Goal: Check status: Check status

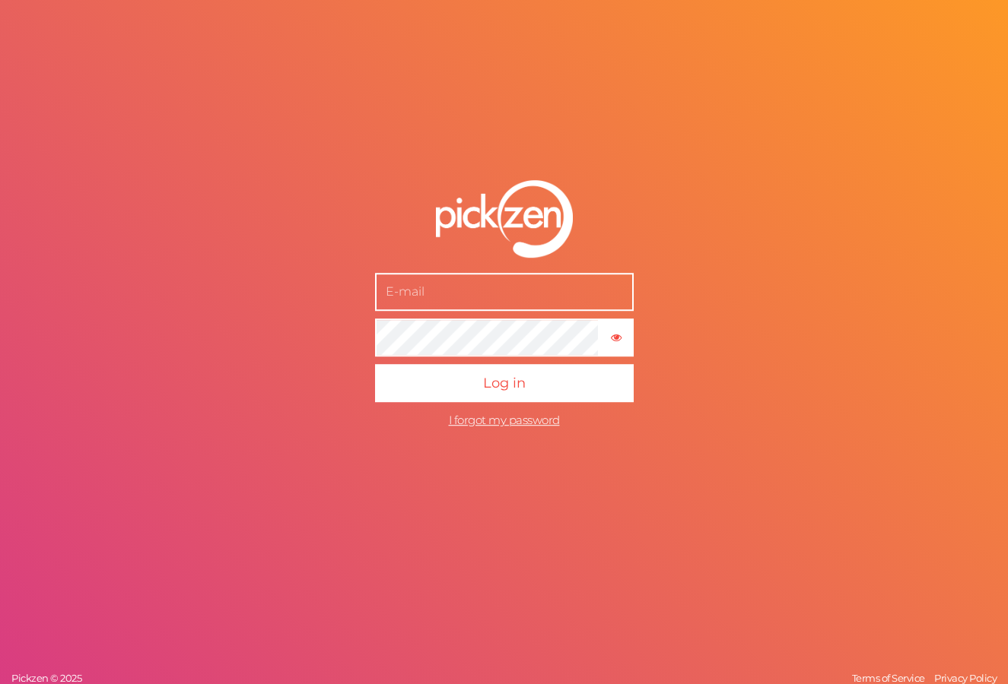
click at [453, 290] on input "text" at bounding box center [504, 292] width 259 height 38
click at [440, 295] on input "text" at bounding box center [504, 292] width 259 height 38
type input "[EMAIL_ADDRESS][DOMAIN_NAME]"
click at [375, 364] on button "Log in" at bounding box center [504, 383] width 259 height 38
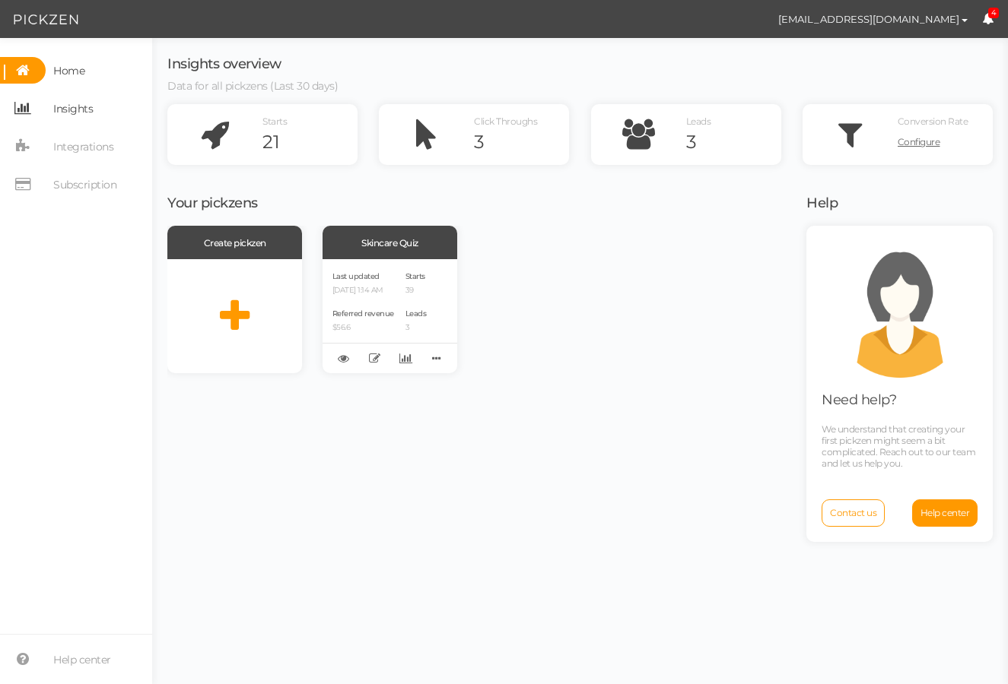
click at [65, 106] on span "Insights" at bounding box center [73, 109] width 40 height 24
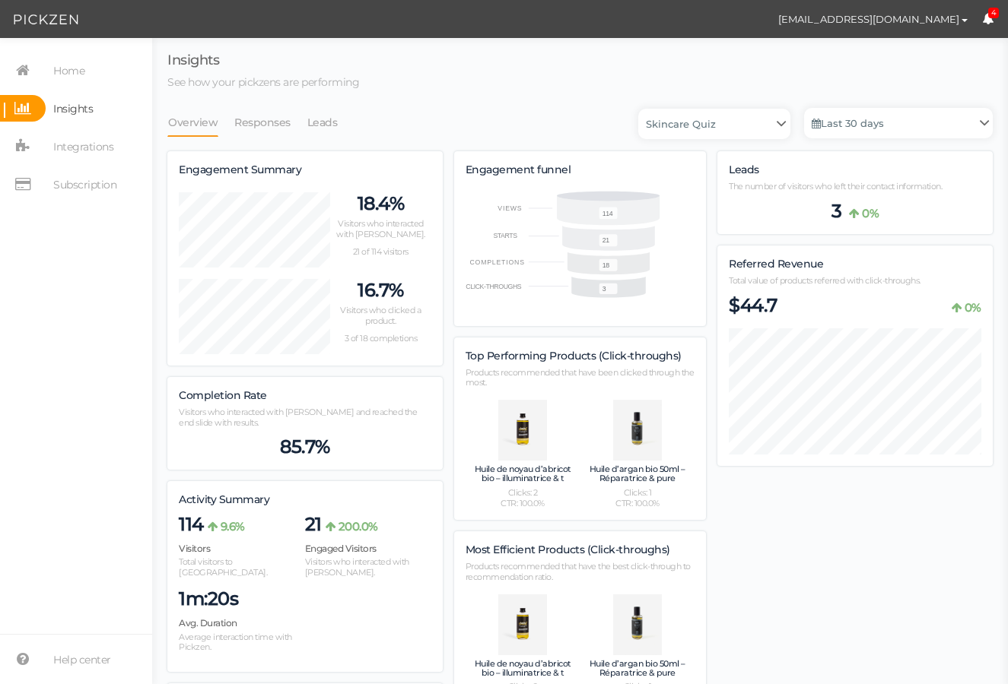
scroll to position [1067, 825]
click at [837, 132] on link "Last 30 days" at bounding box center [898, 123] width 189 height 30
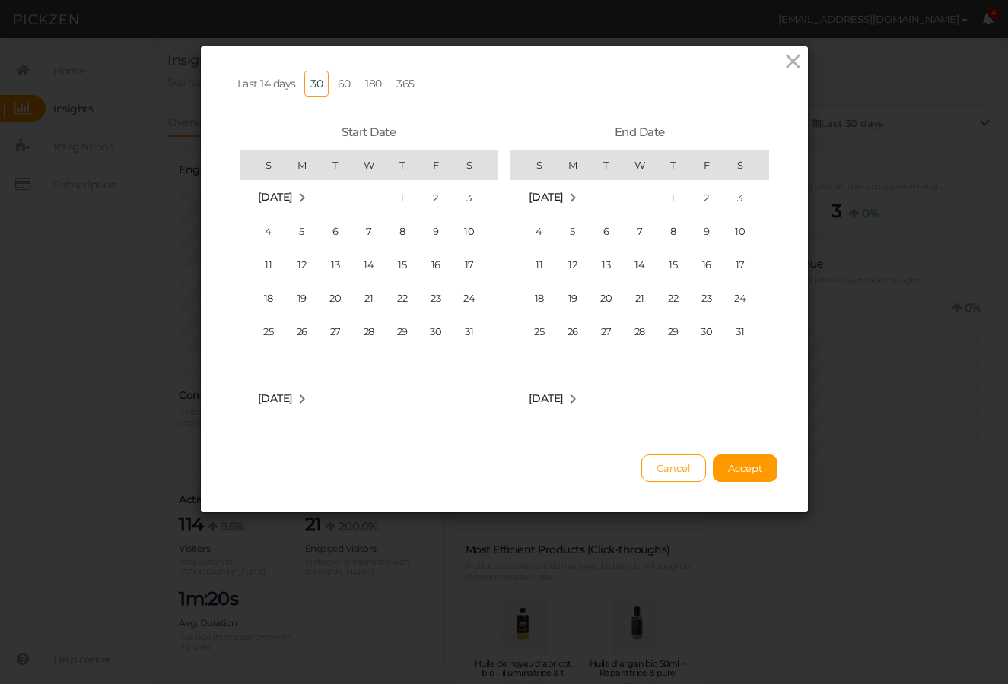
click at [250, 86] on span "Last 14 days" at bounding box center [266, 84] width 59 height 14
click at [732, 473] on span "Accept" at bounding box center [745, 468] width 34 height 12
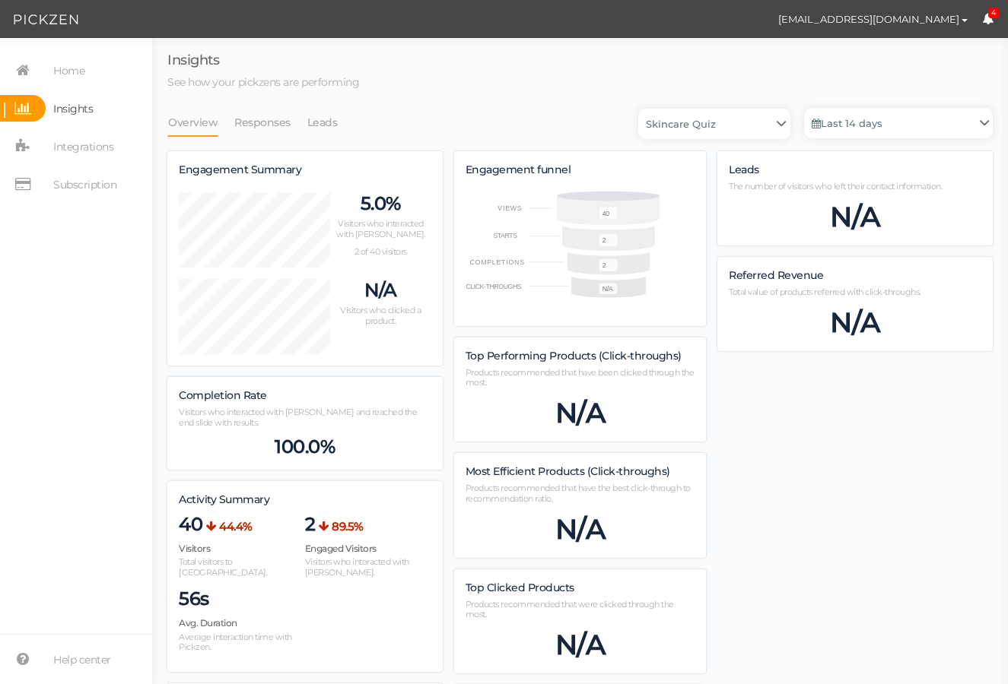
scroll to position [846, 825]
